Goal: Task Accomplishment & Management: Complete application form

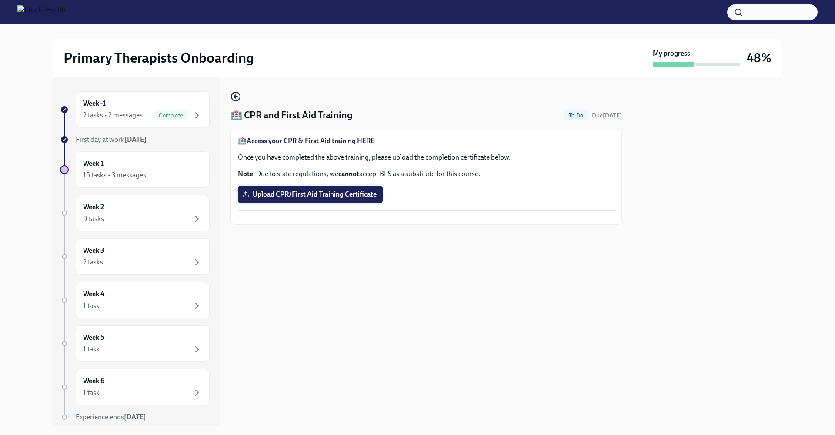
click at [333, 190] on span "Upload CPR/First Aid Training Certificate" at bounding box center [310, 194] width 133 height 9
click at [0, 0] on input "Upload CPR/First Aid Training Certificate" at bounding box center [0, 0] width 0 height 0
click at [194, 114] on icon "button" at bounding box center [197, 115] width 10 height 10
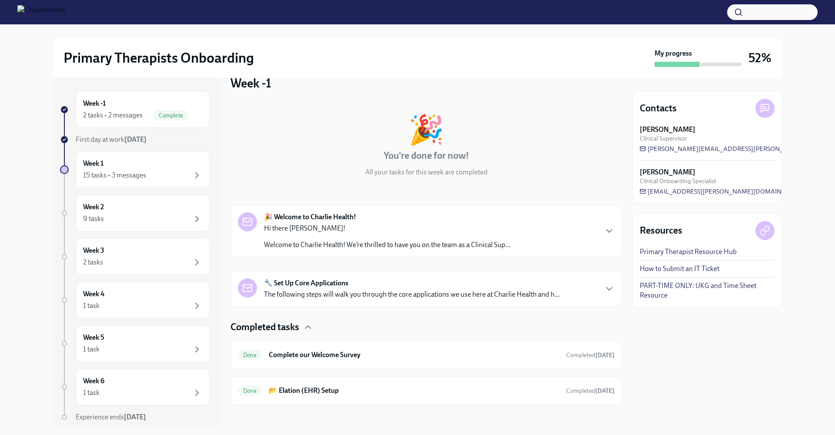
scroll to position [23, 0]
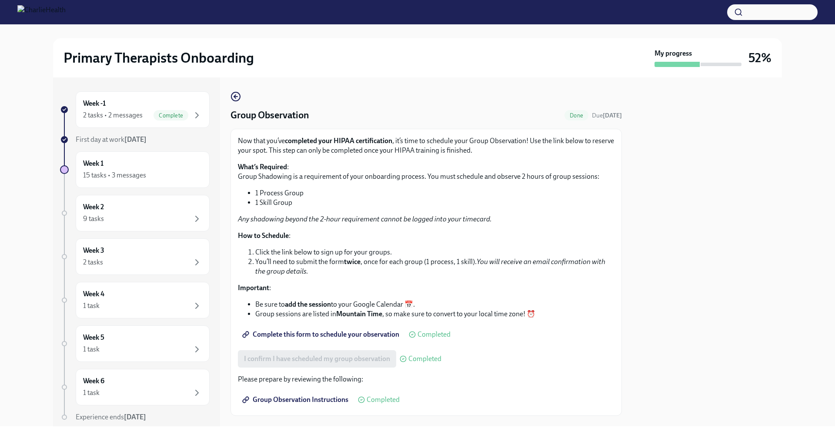
scroll to position [17, 0]
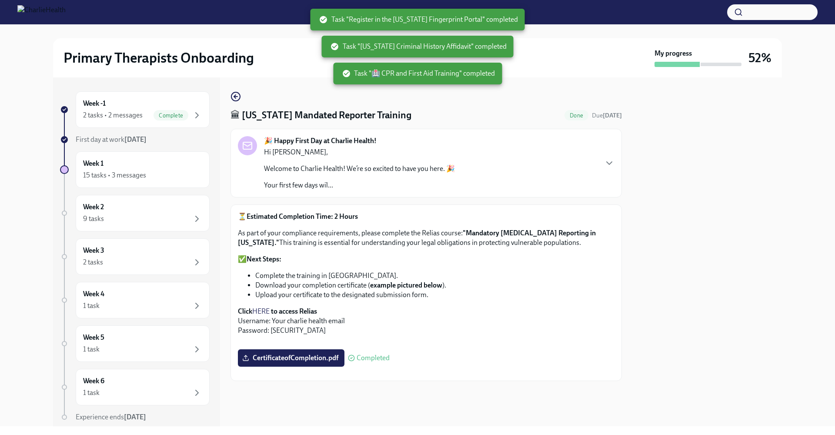
scroll to position [72, 0]
